Goal: Information Seeking & Learning: Check status

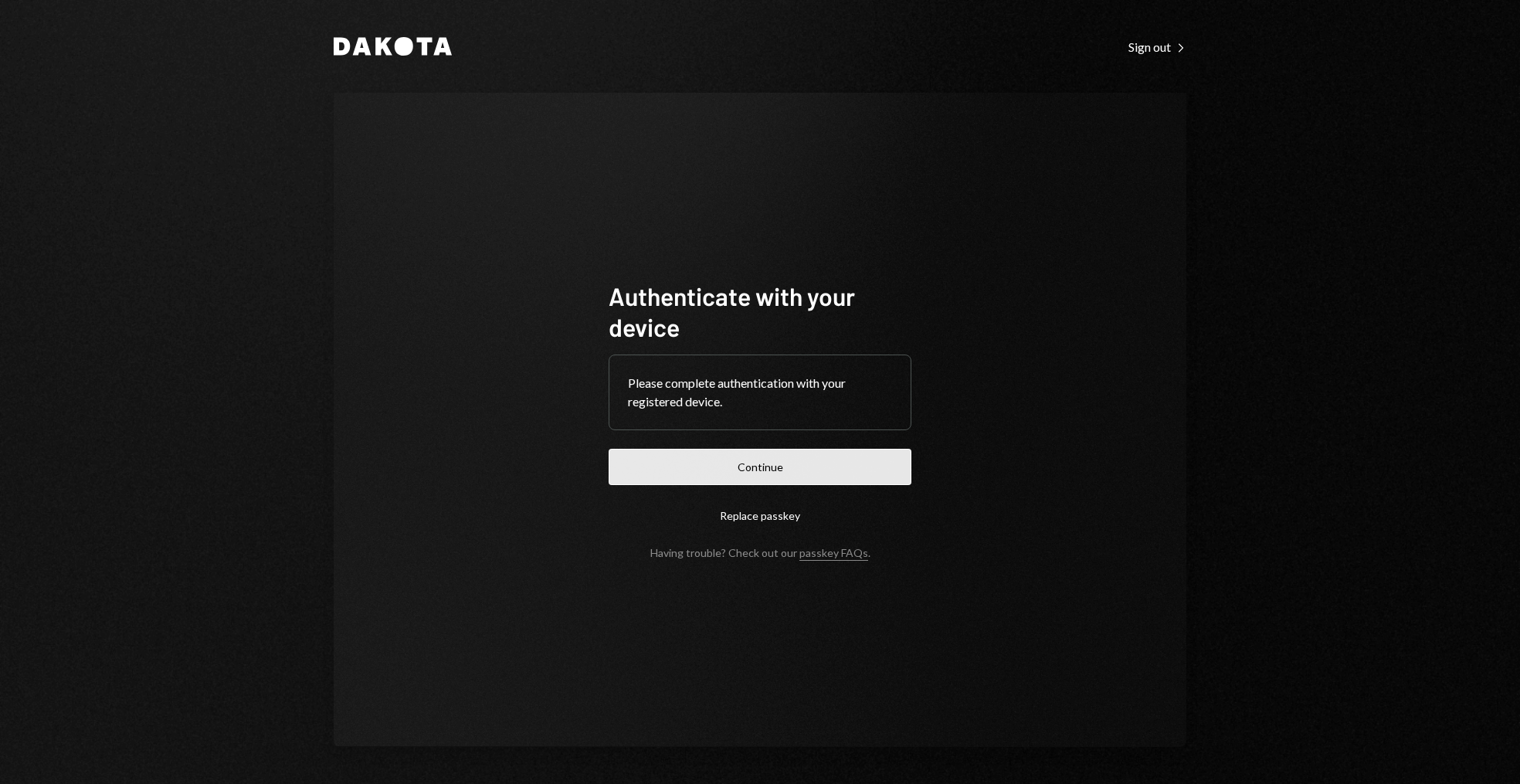
click at [755, 477] on button "Continue" at bounding box center [760, 467] width 302 height 37
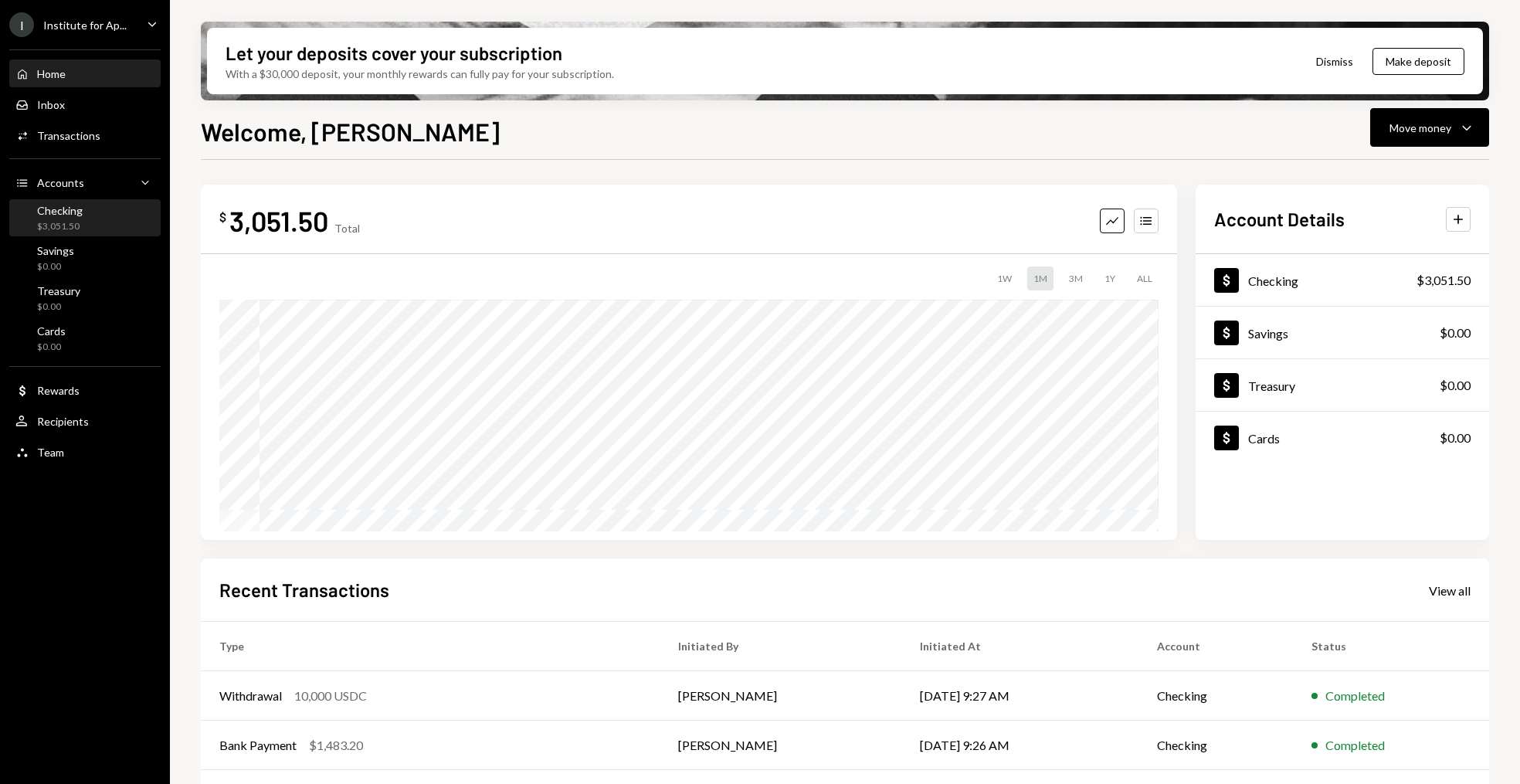
click at [127, 217] on div "Checking $3,051.50" at bounding box center [85, 219] width 139 height 29
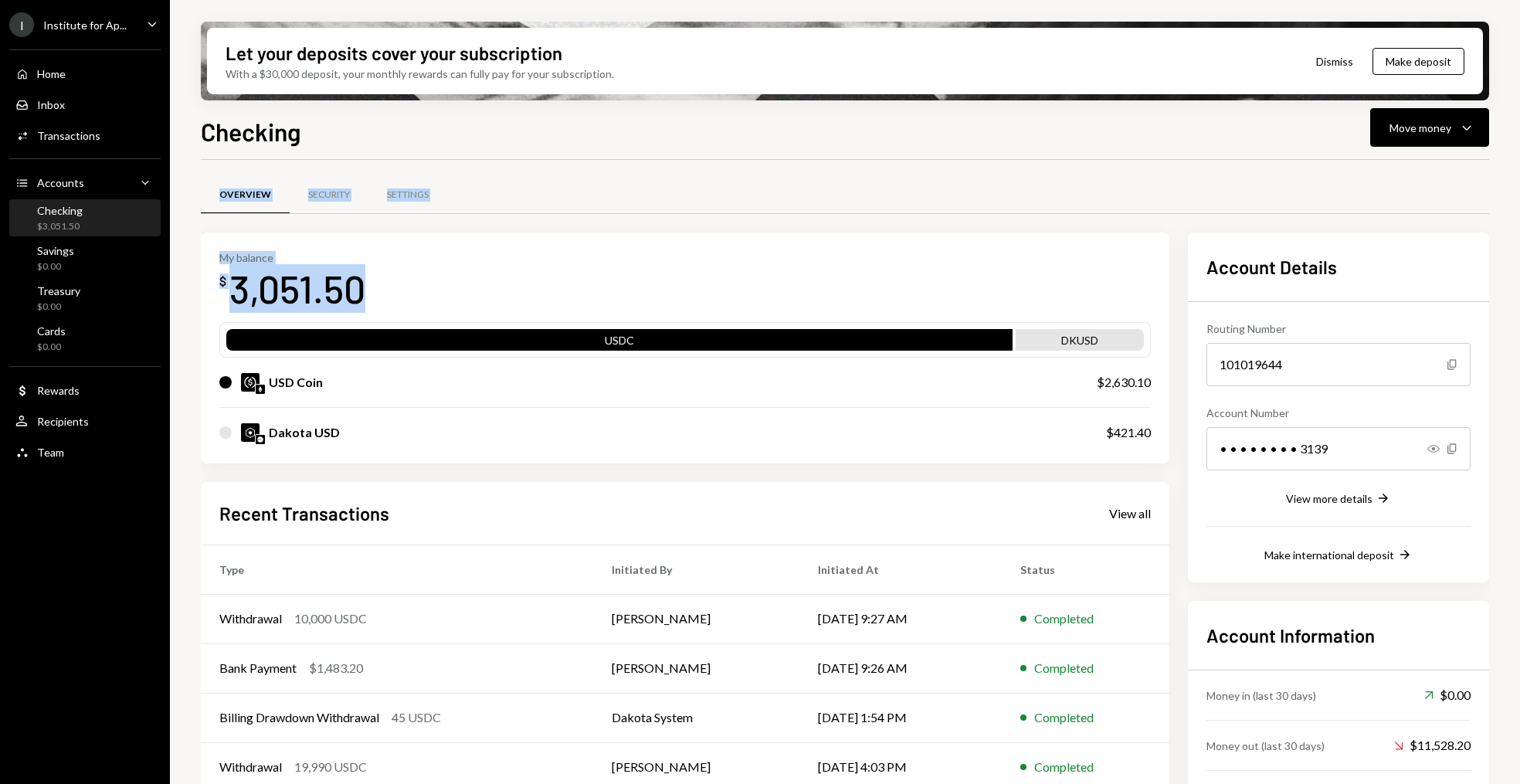
drag, startPoint x: 367, startPoint y: 283, endPoint x: 191, endPoint y: 283, distance: 176.0
click at [191, 283] on div "Let your deposits cover your subscription With a $30,000 deposit, your monthly …" at bounding box center [845, 392] width 1350 height 784
drag, startPoint x: 191, startPoint y: 283, endPoint x: 205, endPoint y: 283, distance: 14.0
click at [199, 283] on div "Let your deposits cover your subscription With a $30,000 deposit, your monthly …" at bounding box center [845, 392] width 1350 height 784
click at [275, 283] on div "3,051.50" at bounding box center [297, 288] width 136 height 49
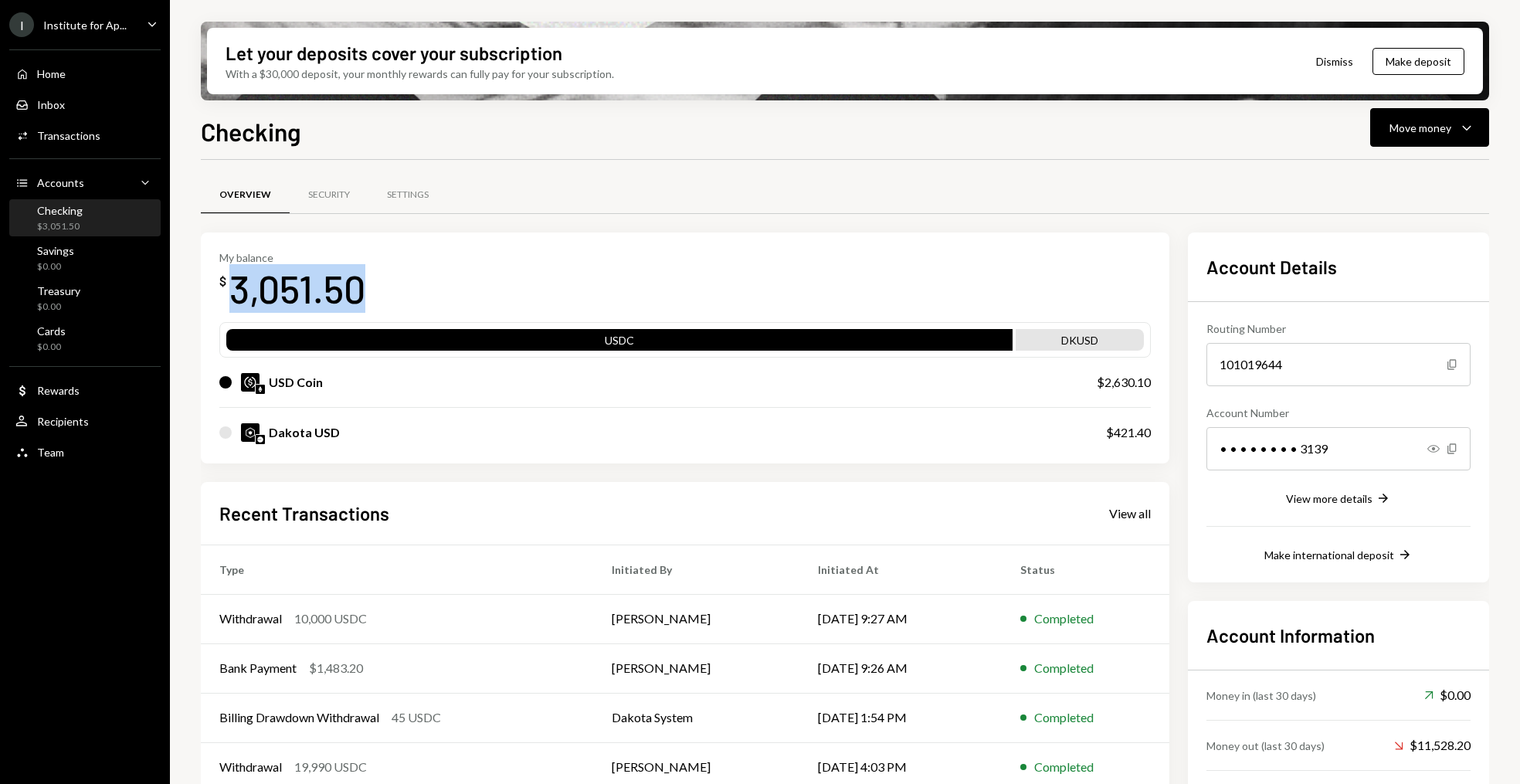
click at [275, 283] on div "3,051.50" at bounding box center [297, 288] width 136 height 49
copy div "3,051.50"
